Goal: Find contact information: Find contact information

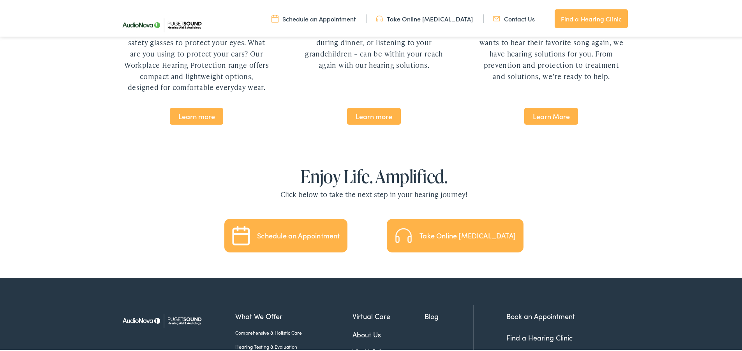
scroll to position [1728, 0]
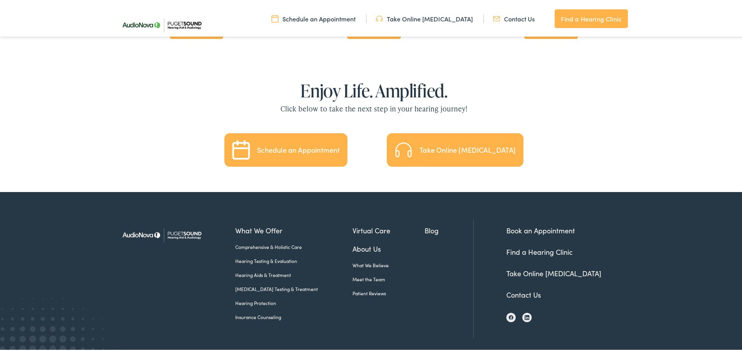
click at [521, 288] on link "Contact Us" at bounding box center [523, 293] width 35 height 10
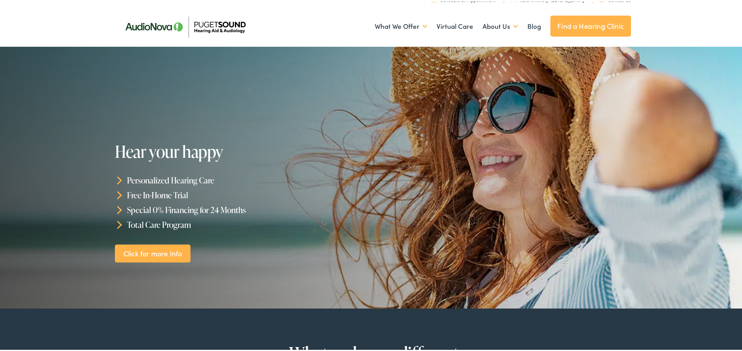
scroll to position [0, 0]
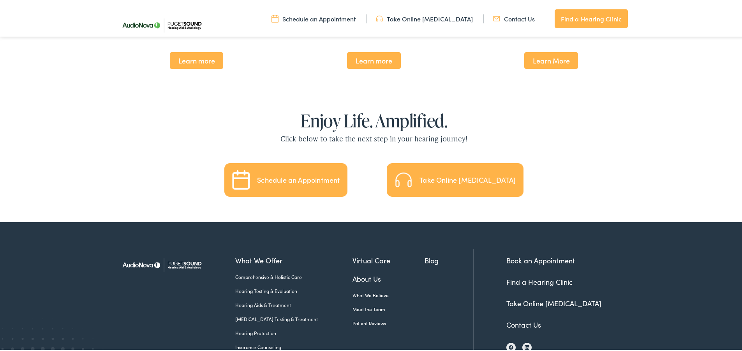
scroll to position [1728, 0]
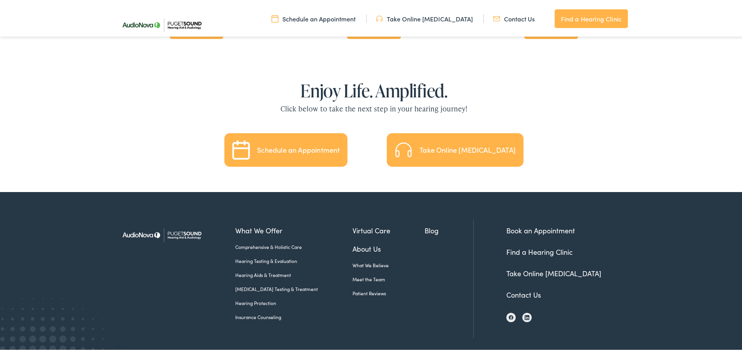
click at [519, 288] on link "Contact Us" at bounding box center [523, 293] width 35 height 10
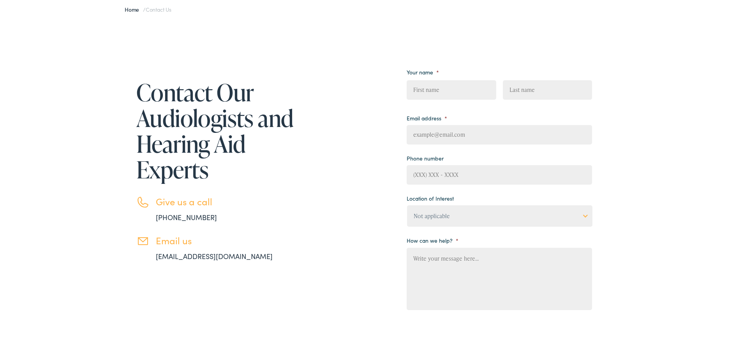
scroll to position [78, 0]
